Goal: Information Seeking & Learning: Learn about a topic

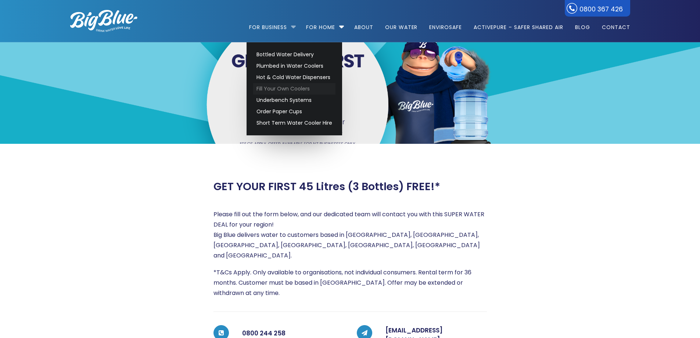
click at [284, 88] on link "Fill Your Own Coolers" at bounding box center [294, 88] width 82 height 11
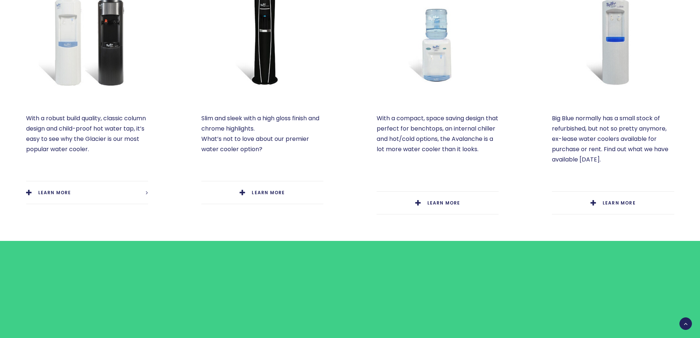
scroll to position [416, 0]
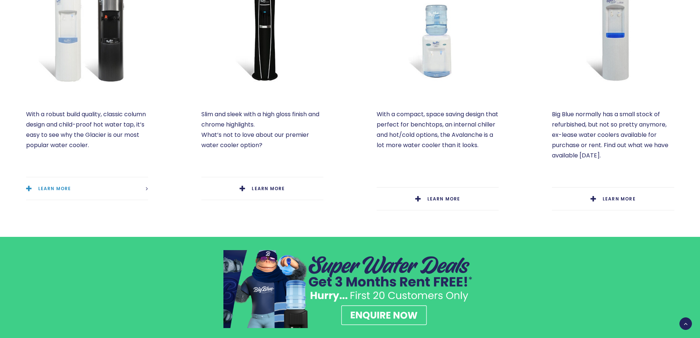
click at [54, 187] on span "LEARN MORE" at bounding box center [54, 188] width 33 height 6
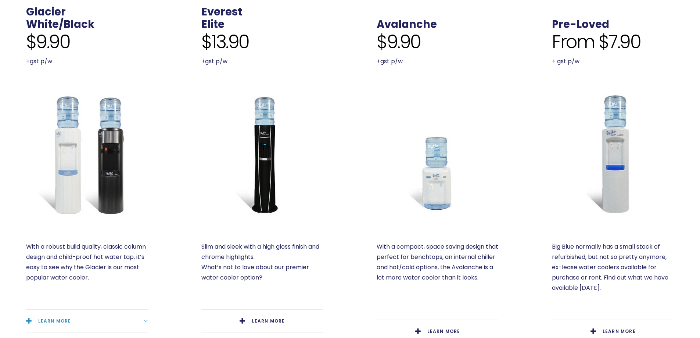
scroll to position [279, 0]
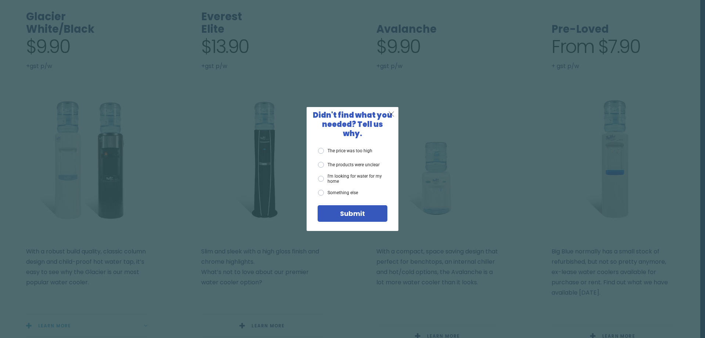
click at [393, 118] on span "X" at bounding box center [391, 113] width 7 height 9
